Goal: Task Accomplishment & Management: Complete application form

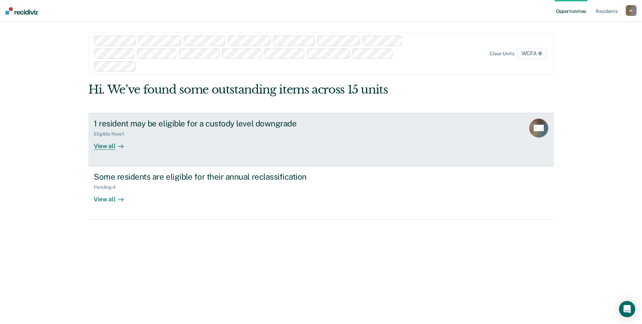
click at [113, 125] on div "1 resident may be eligible for a custody level downgrade" at bounding box center [213, 123] width 238 height 10
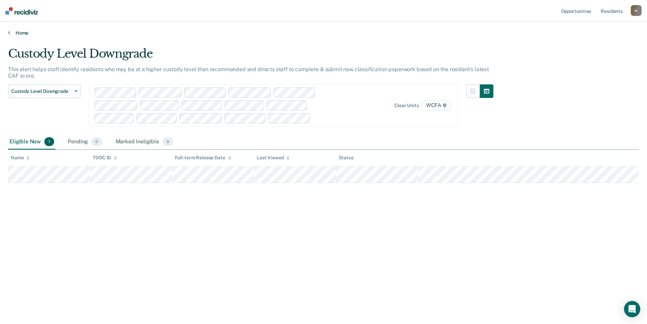
click at [17, 33] on link "Home" at bounding box center [323, 33] width 631 height 6
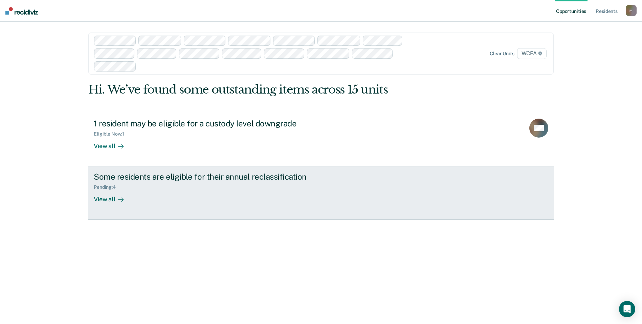
click at [161, 180] on div "Some residents are eligible for their annual reclassification" at bounding box center [213, 177] width 238 height 10
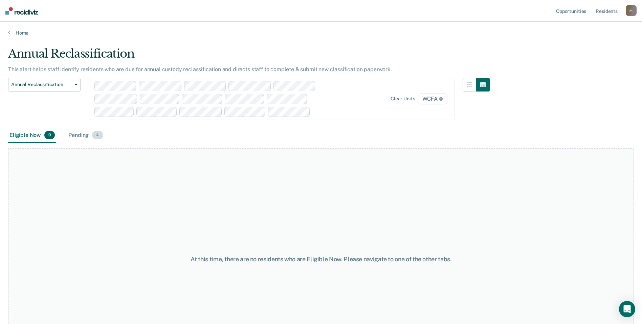
click at [76, 131] on div "Pending 4" at bounding box center [85, 135] width 37 height 15
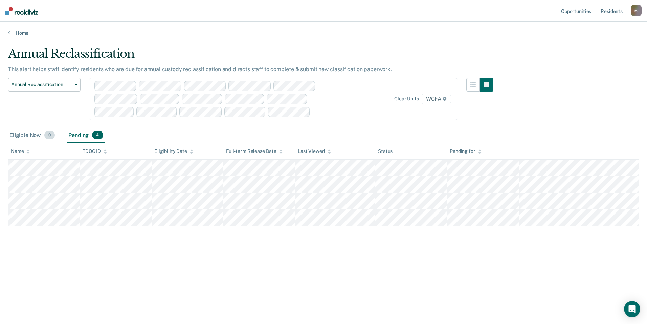
click at [31, 134] on div "Eligible Now 0" at bounding box center [32, 135] width 48 height 15
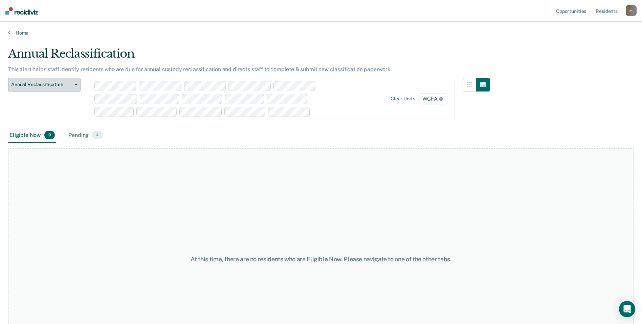
click at [33, 86] on span "Annual Reclassification" at bounding box center [41, 85] width 61 height 6
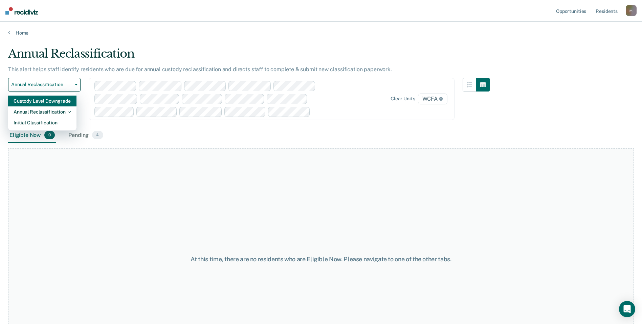
click at [37, 104] on div "Custody Level Downgrade" at bounding box center [43, 100] width 58 height 11
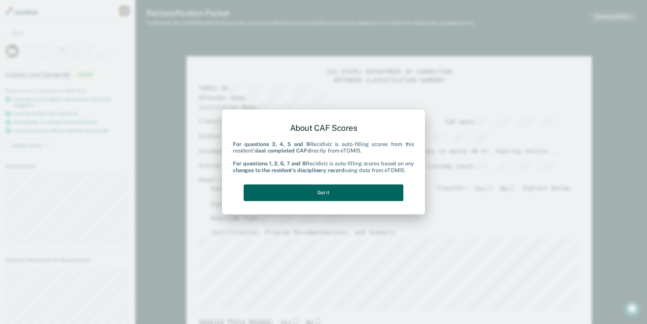
click at [351, 191] on button "Got it" at bounding box center [324, 192] width 160 height 17
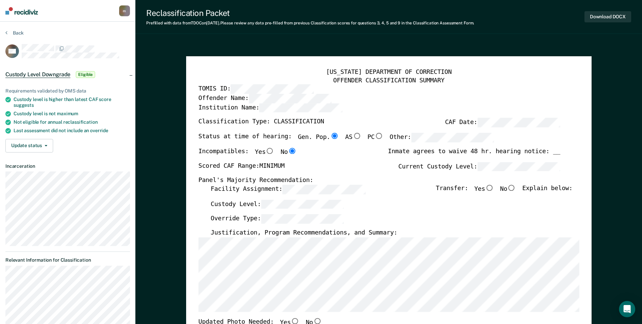
click at [516, 187] on input "No" at bounding box center [511, 187] width 9 height 6
type textarea "x"
radio input "true"
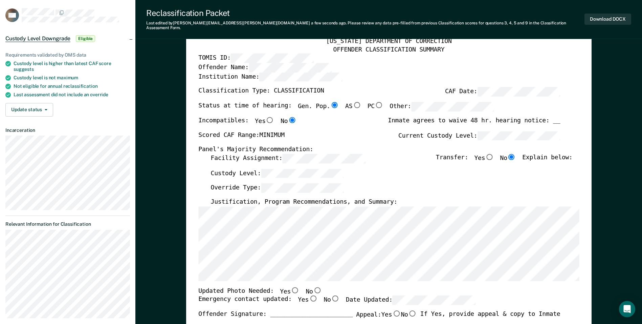
scroll to position [102, 0]
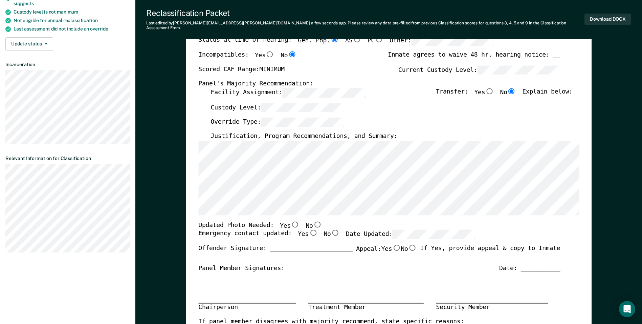
click at [298, 229] on label "Yes" at bounding box center [308, 233] width 20 height 9
click at [309, 229] on input "Yes" at bounding box center [313, 232] width 9 height 6
type textarea "x"
radio input "true"
click at [313, 221] on input "No" at bounding box center [317, 224] width 9 height 6
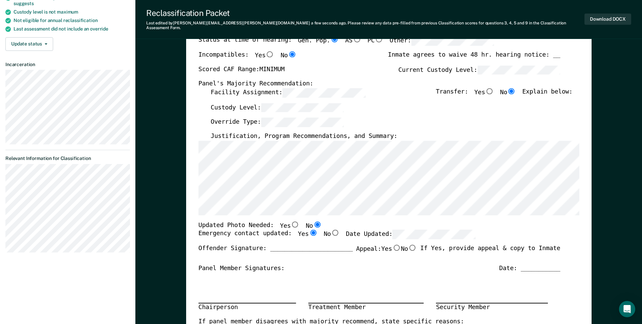
type textarea "x"
radio input "true"
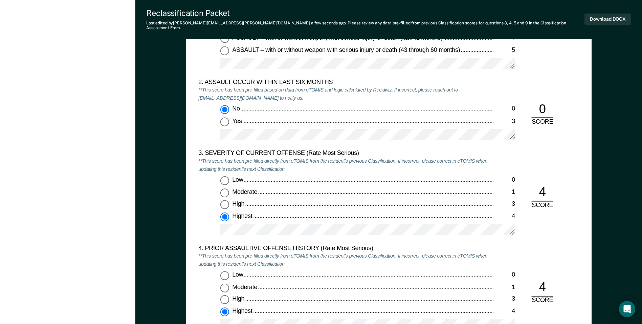
scroll to position [745, 0]
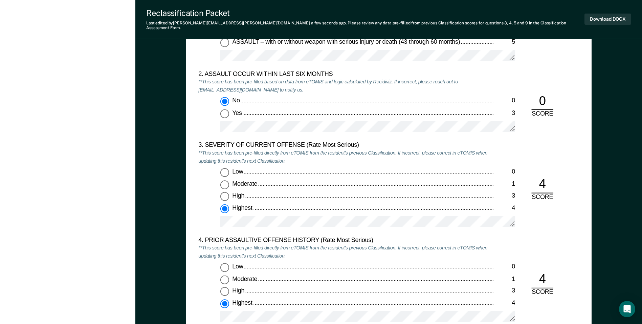
click at [287, 208] on div "Low 0 Moderate 1 High 3 Highest 4" at bounding box center [345, 200] width 295 height 65
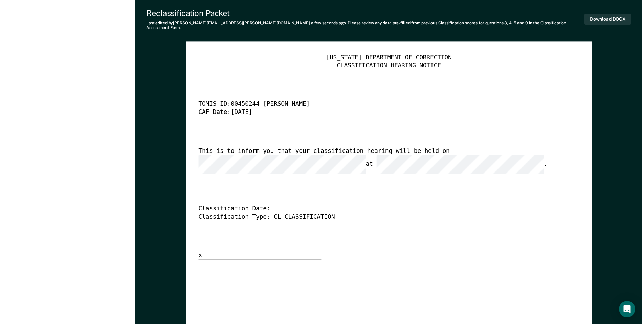
scroll to position [1555, 0]
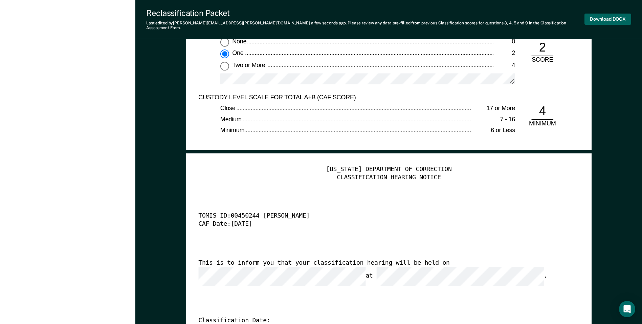
click at [610, 14] on button "Download DOCX" at bounding box center [607, 19] width 47 height 11
type textarea "x"
